Goal: Task Accomplishment & Management: Complete application form

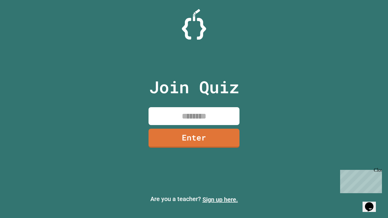
click at [220, 200] on link "Sign up here." at bounding box center [219, 199] width 35 height 7
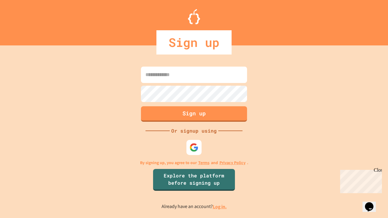
click at [220, 206] on link "Log in." at bounding box center [220, 206] width 14 height 6
